Goal: Information Seeking & Learning: Understand process/instructions

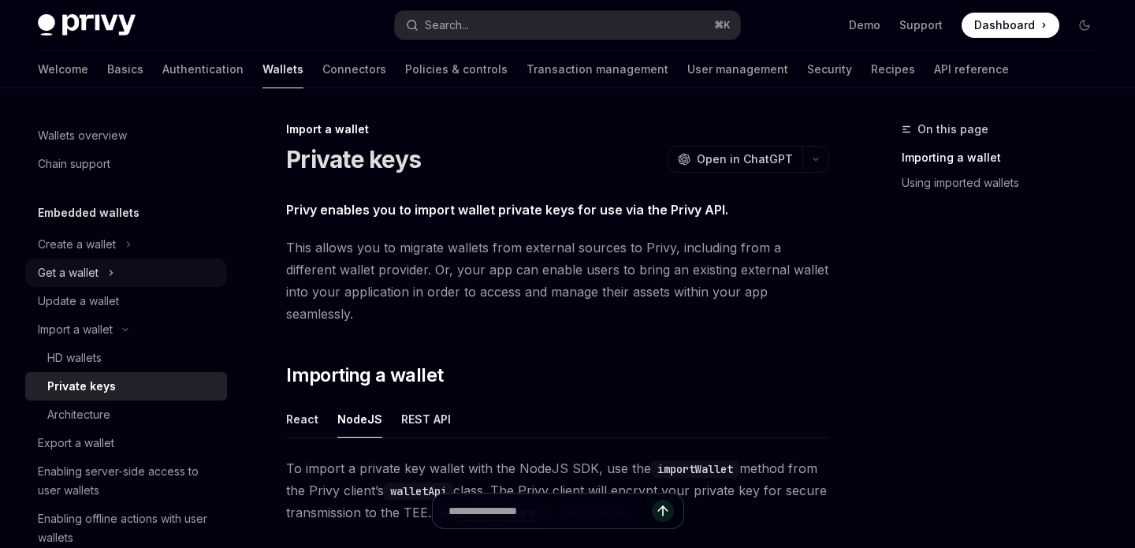
scroll to position [274, 0]
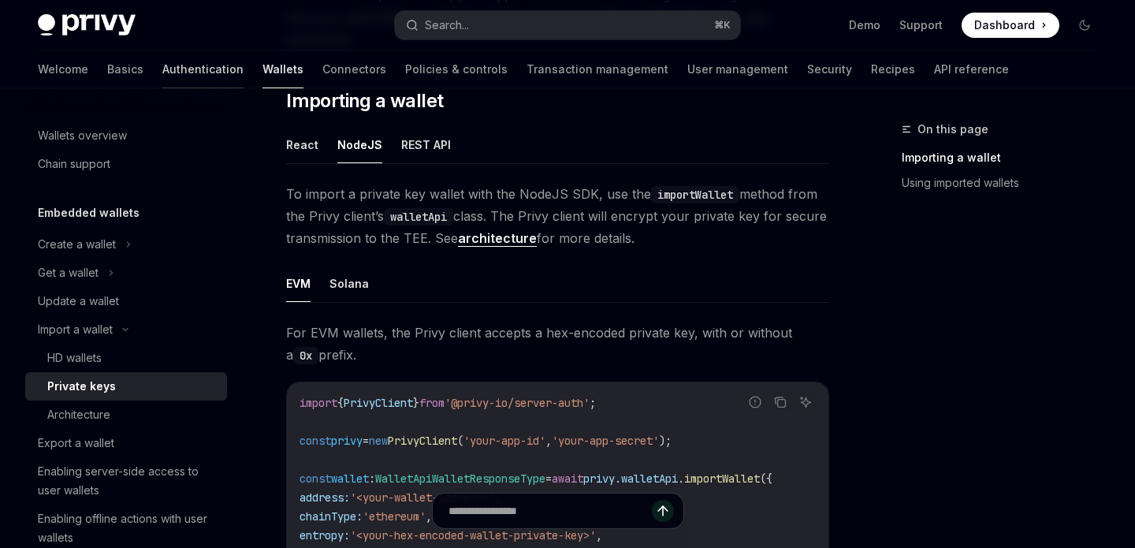
click at [162, 75] on link "Authentication" at bounding box center [202, 69] width 81 height 38
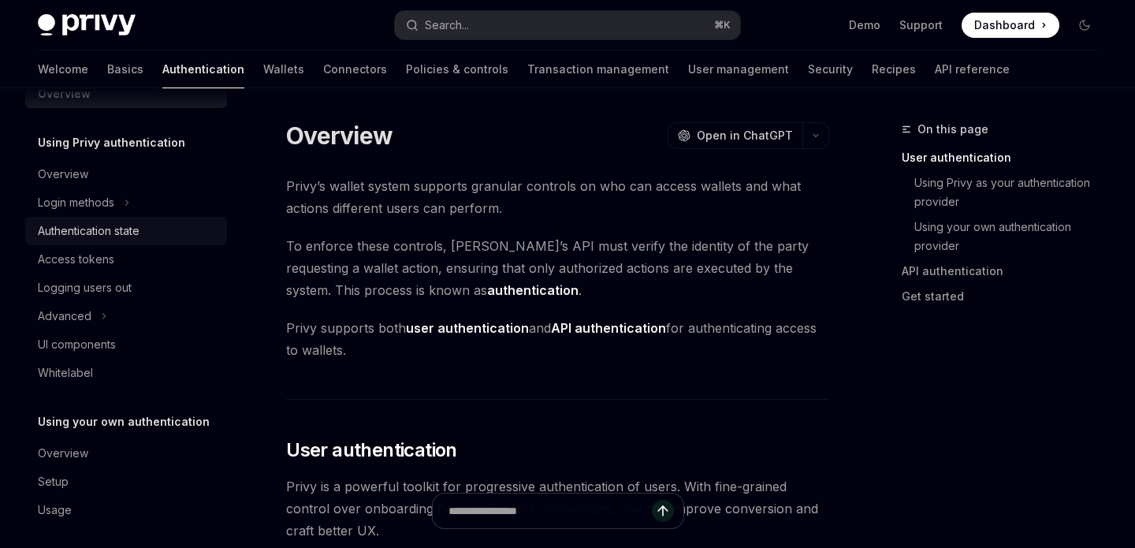
scroll to position [42, 0]
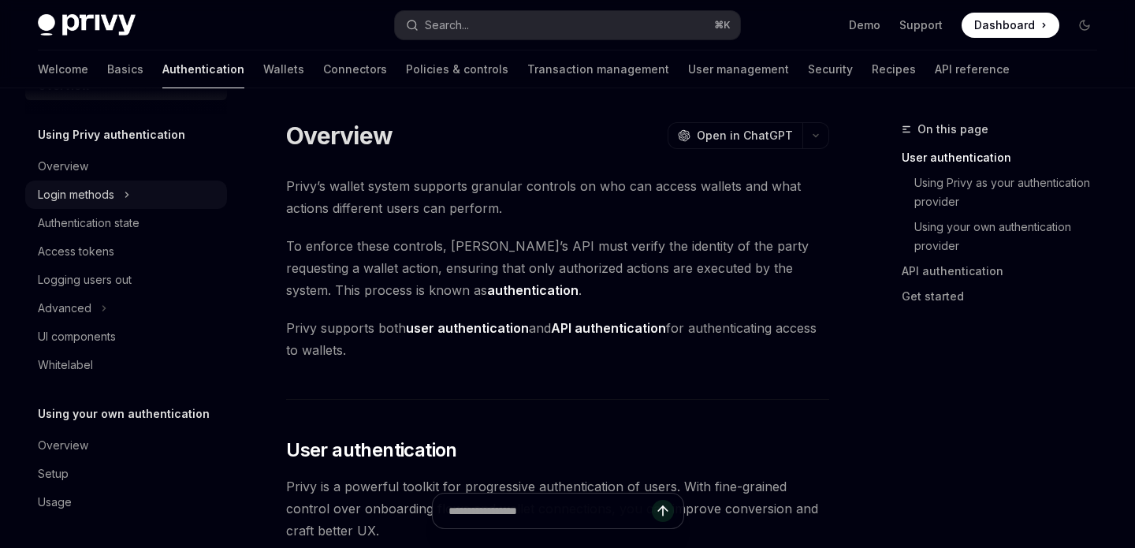
click at [130, 195] on icon at bounding box center [127, 194] width 6 height 19
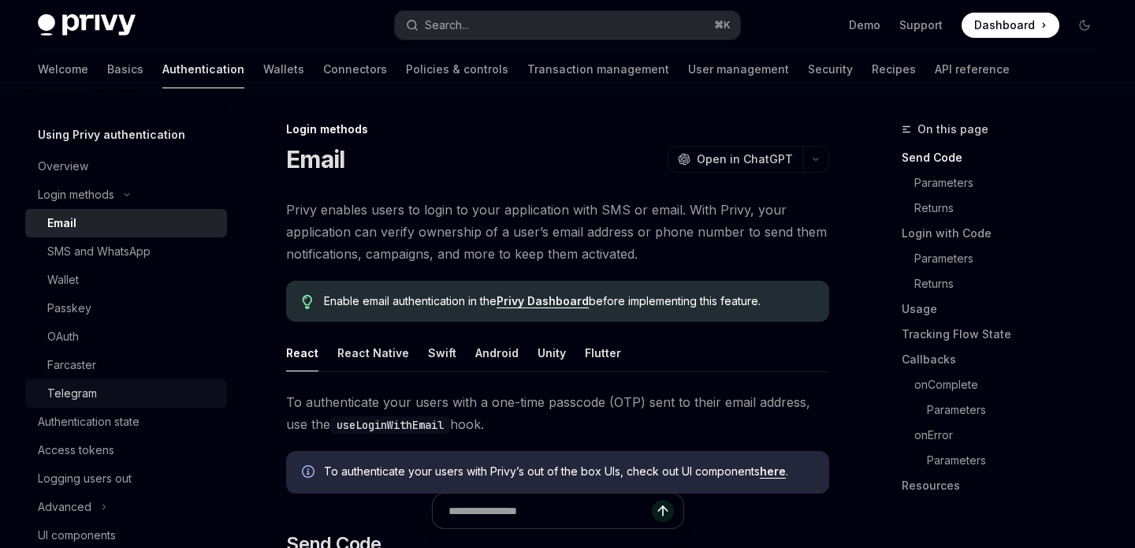
click at [121, 392] on div "Telegram" at bounding box center [132, 393] width 170 height 19
type textarea "*"
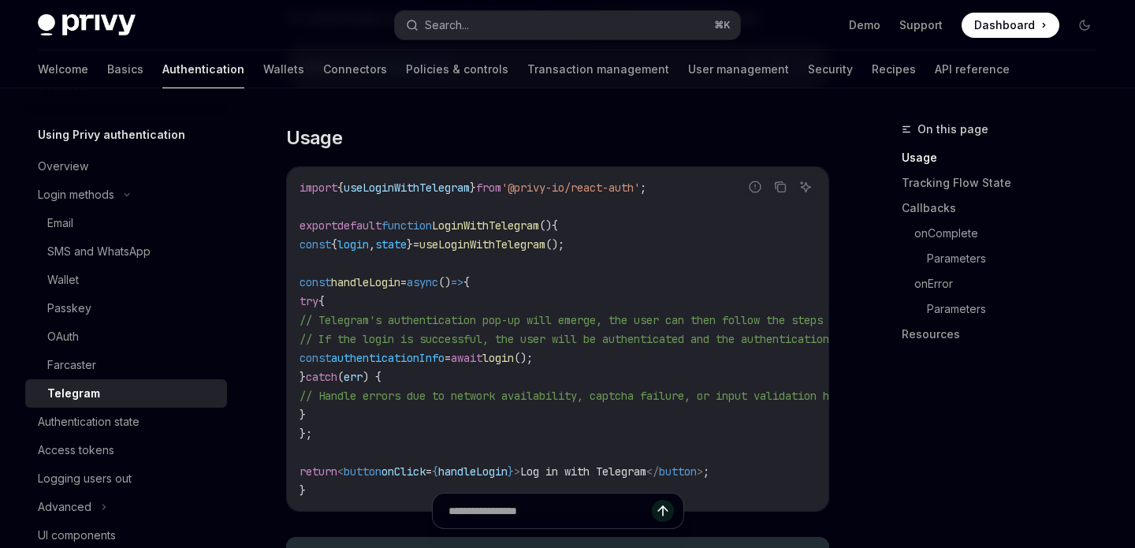
scroll to position [546, 0]
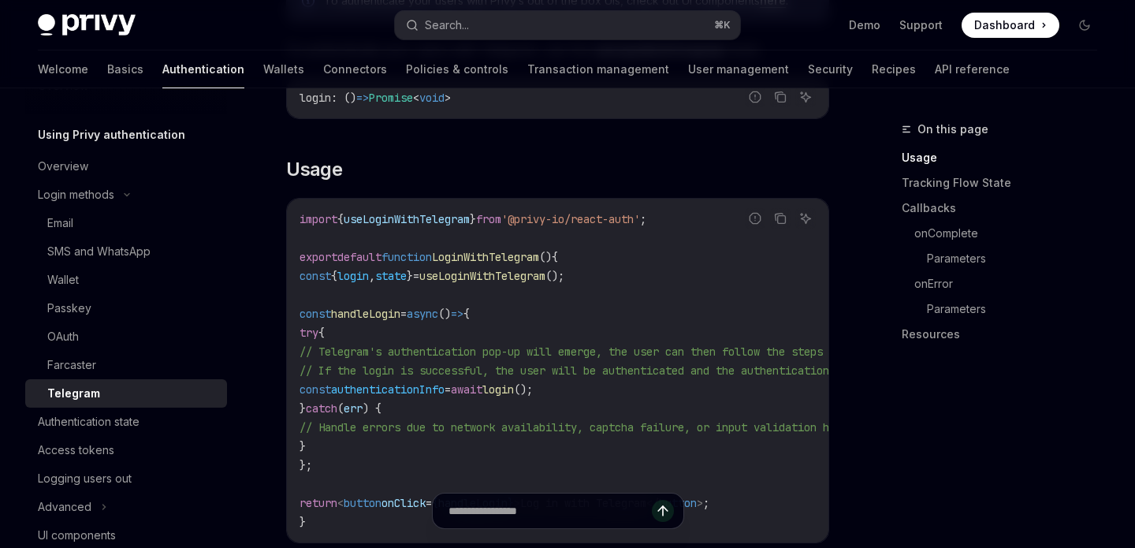
click at [505, 227] on code "import { useLoginWithTelegram } from '@privy-io/react-auth' ; export default fu…" at bounding box center [712, 370] width 826 height 321
click at [501, 221] on span "from" at bounding box center [488, 219] width 25 height 14
click at [571, 169] on h2 "​ Usage" at bounding box center [557, 169] width 543 height 25
click at [506, 322] on code "import { useLoginWithTelegram } from '@privy-io/react-auth' ; export default fu…" at bounding box center [712, 370] width 826 height 321
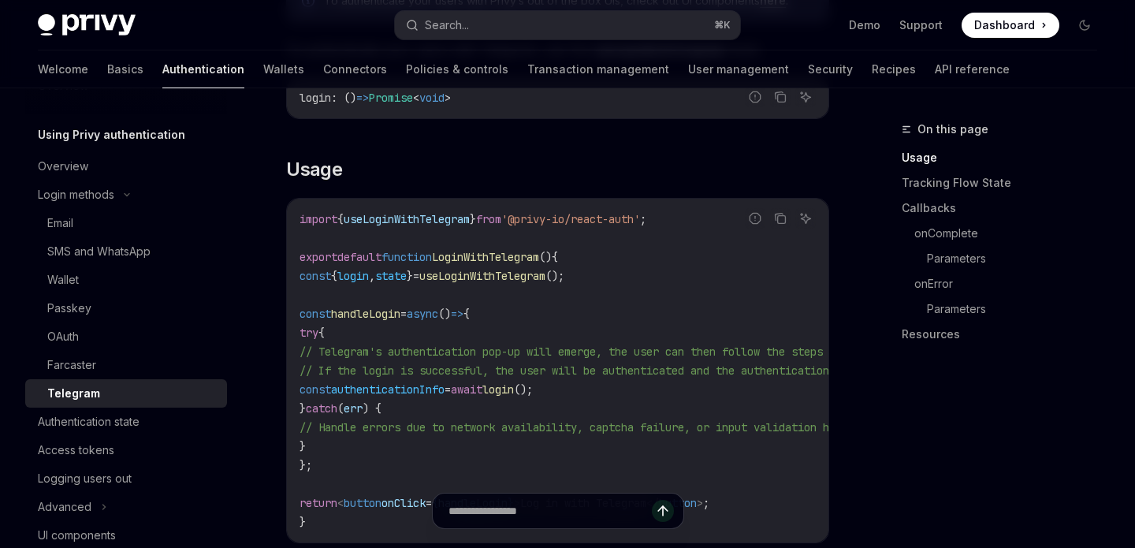
click at [669, 340] on code "import { useLoginWithTelegram } from '@privy-io/react-auth' ; export default fu…" at bounding box center [712, 370] width 826 height 321
